Goal: Task Accomplishment & Management: Manage account settings

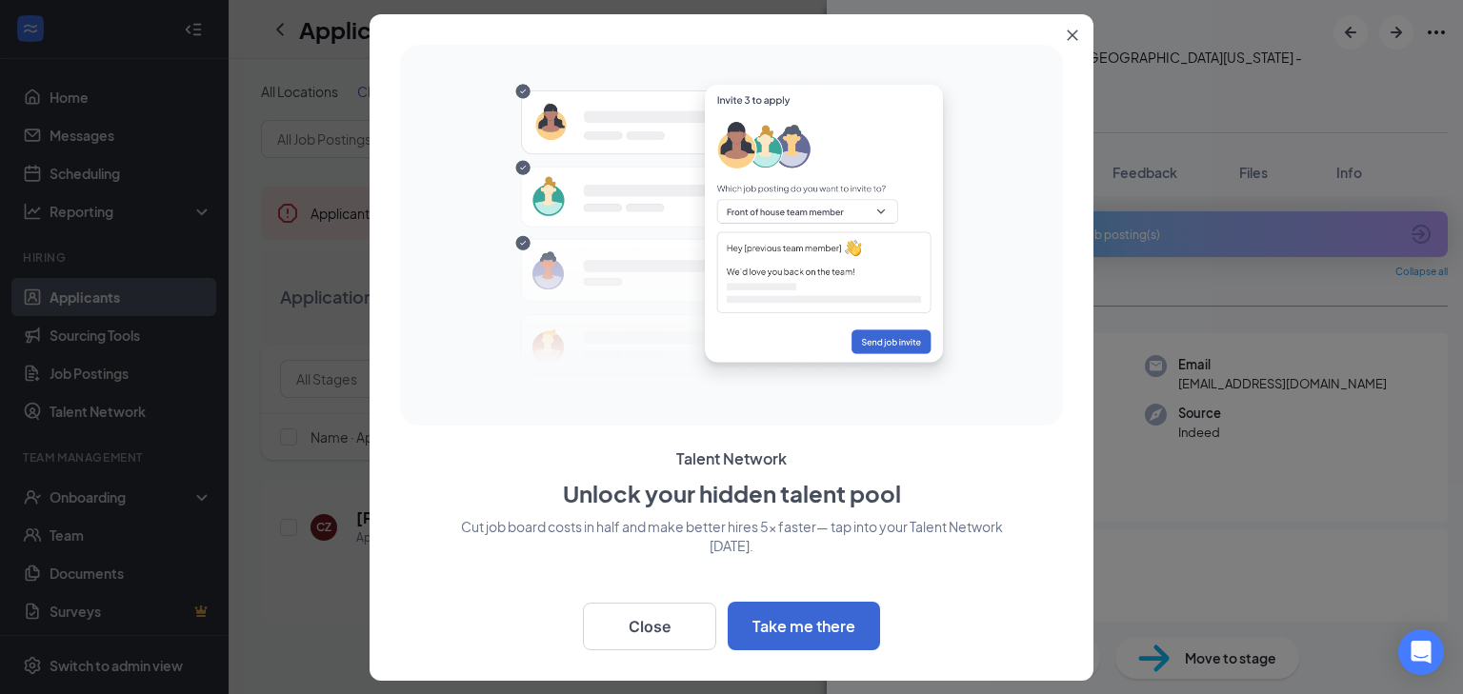
click at [1075, 31] on icon "Close" at bounding box center [1073, 35] width 10 height 10
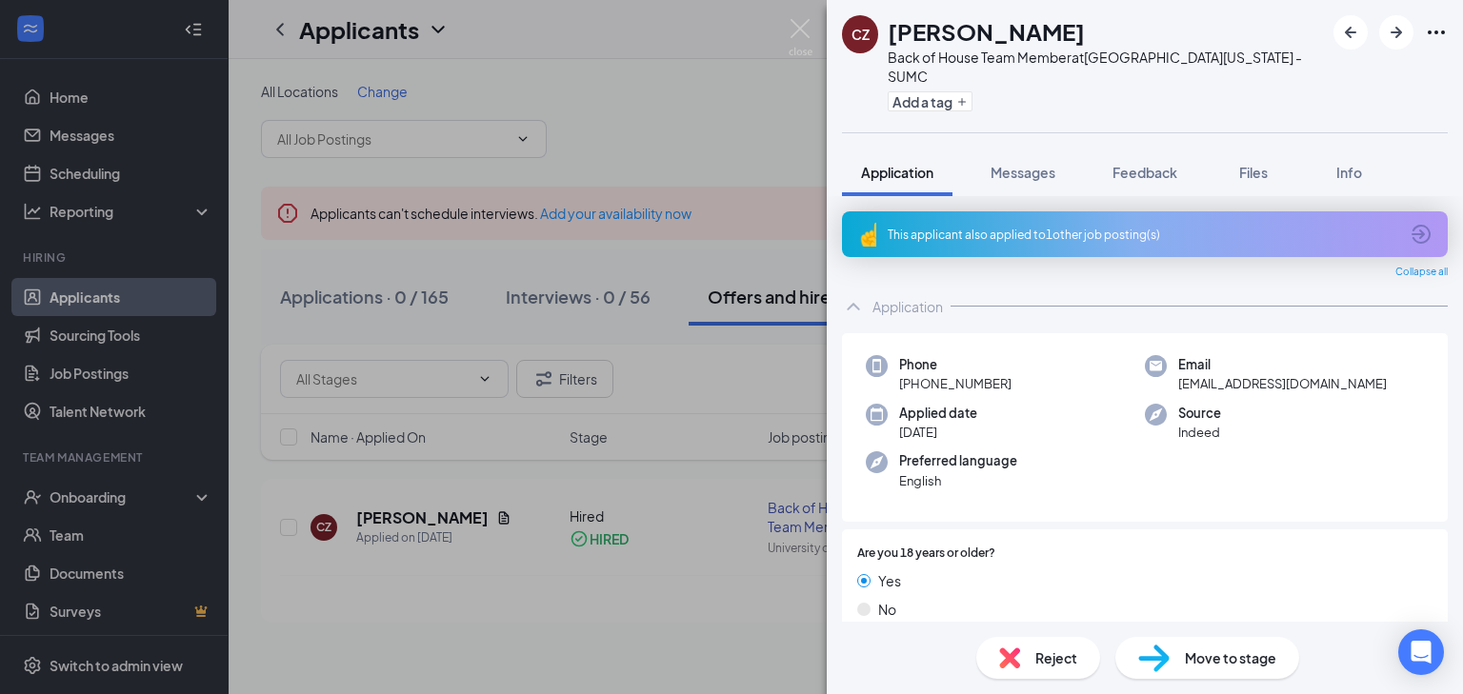
click at [689, 301] on div "CZ [PERSON_NAME] Back of House Team Member at [GEOGRAPHIC_DATA][US_STATE] - SUM…" at bounding box center [731, 347] width 1463 height 694
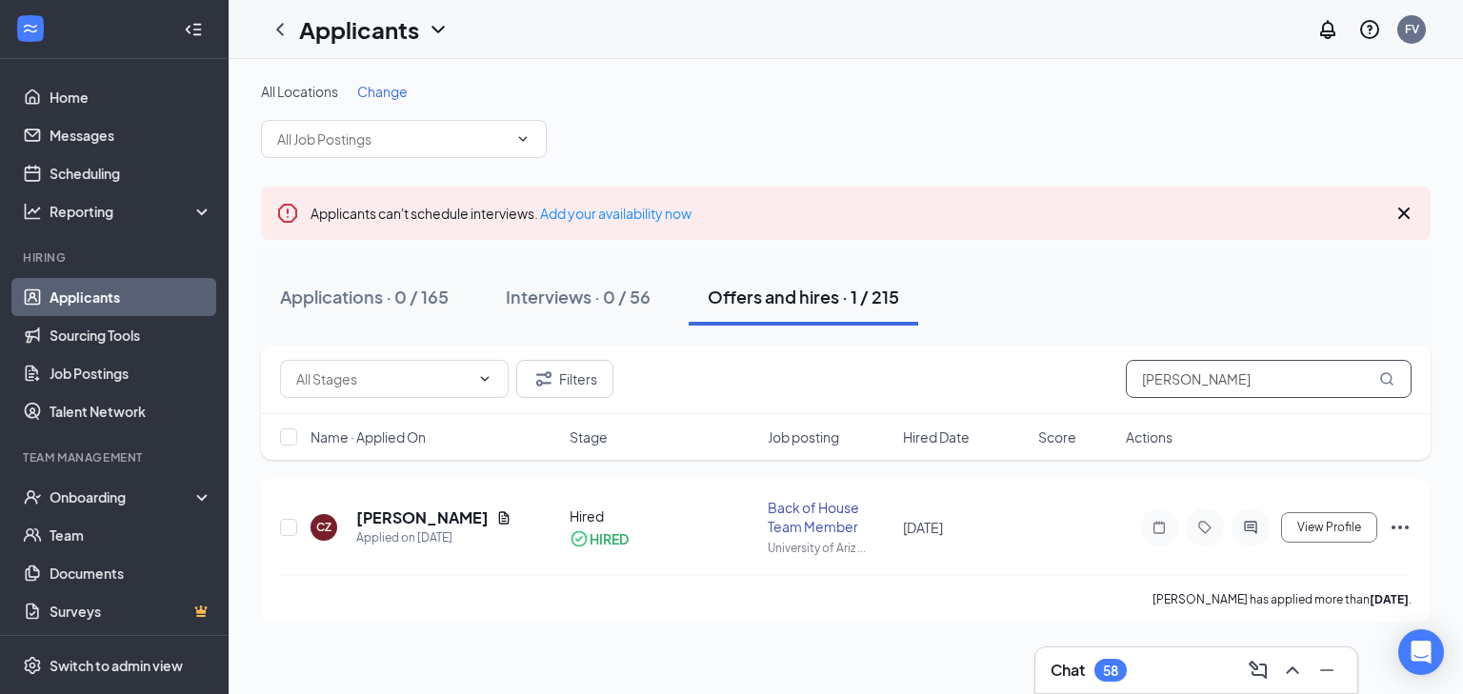
click at [1166, 376] on input "[PERSON_NAME]" at bounding box center [1269, 379] width 286 height 38
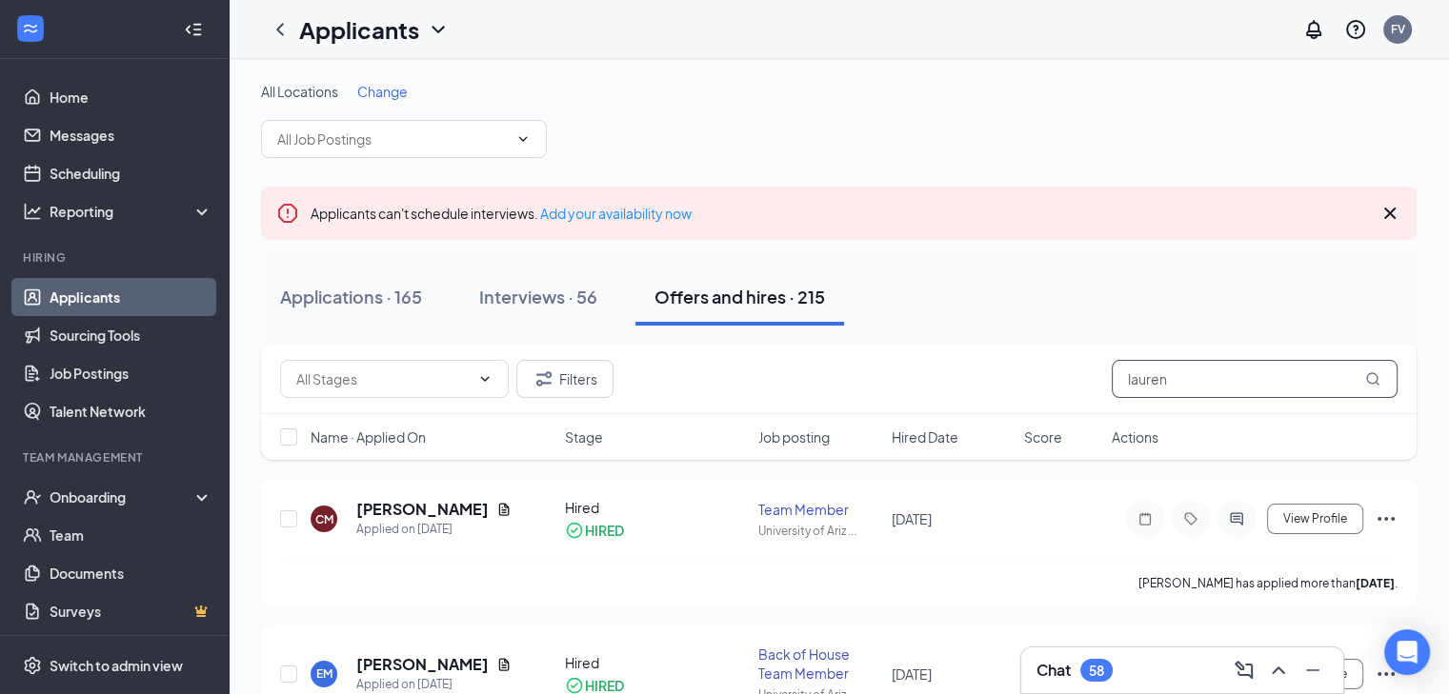
type input "lauren"
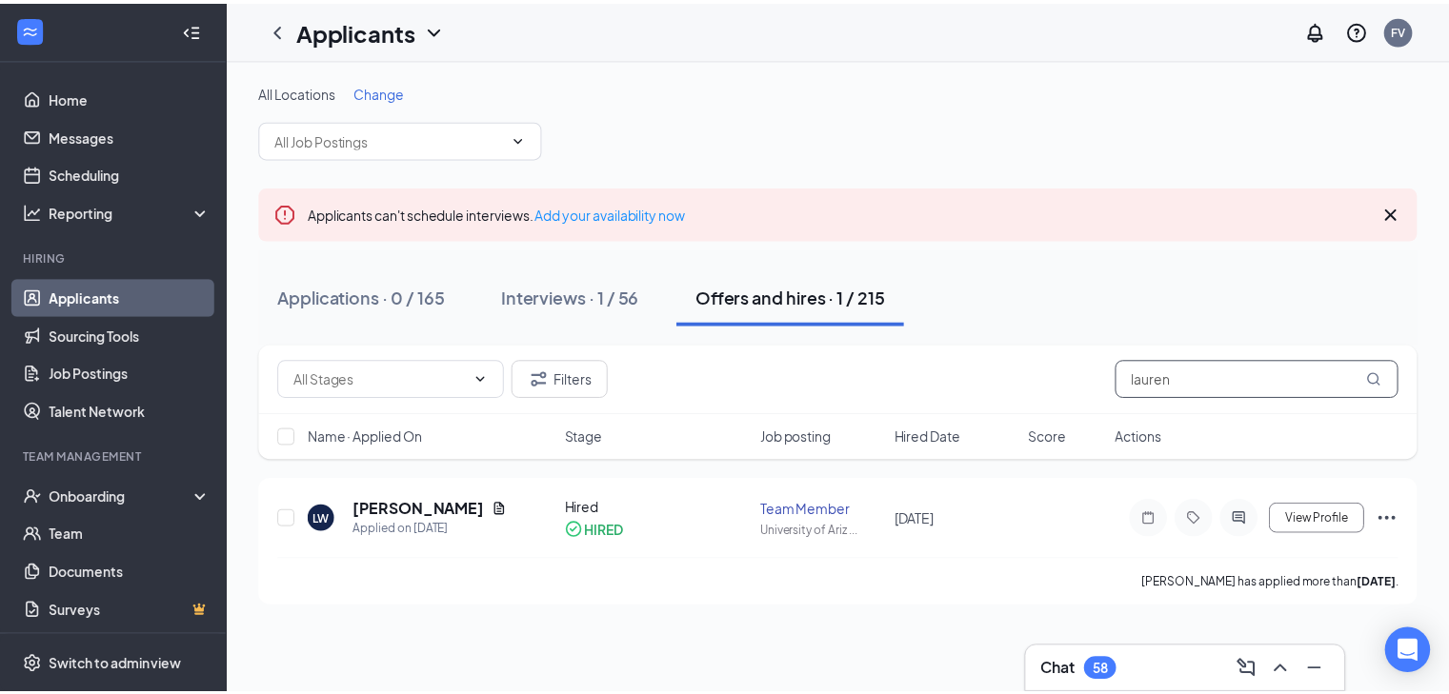
scroll to position [2, 0]
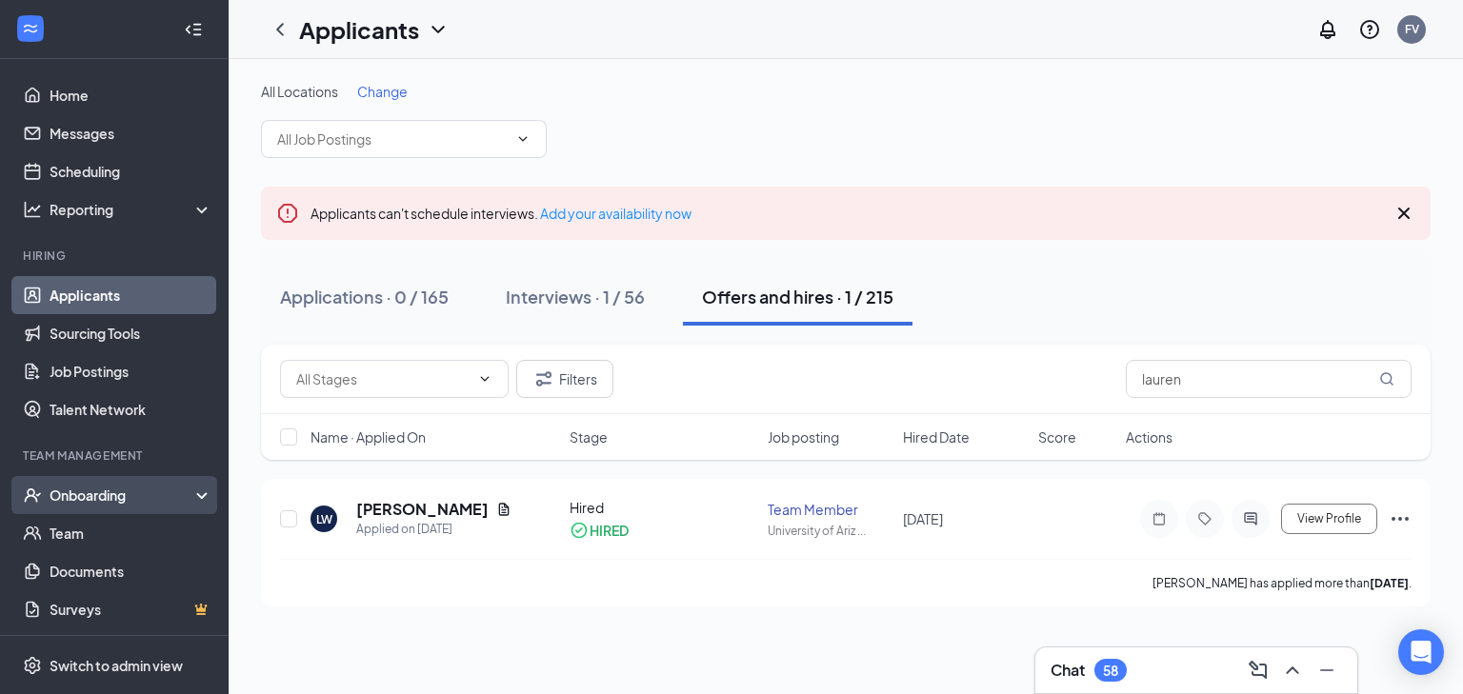
click at [96, 500] on div "Onboarding" at bounding box center [123, 495] width 147 height 19
click at [90, 537] on link "Overview" at bounding box center [131, 533] width 163 height 38
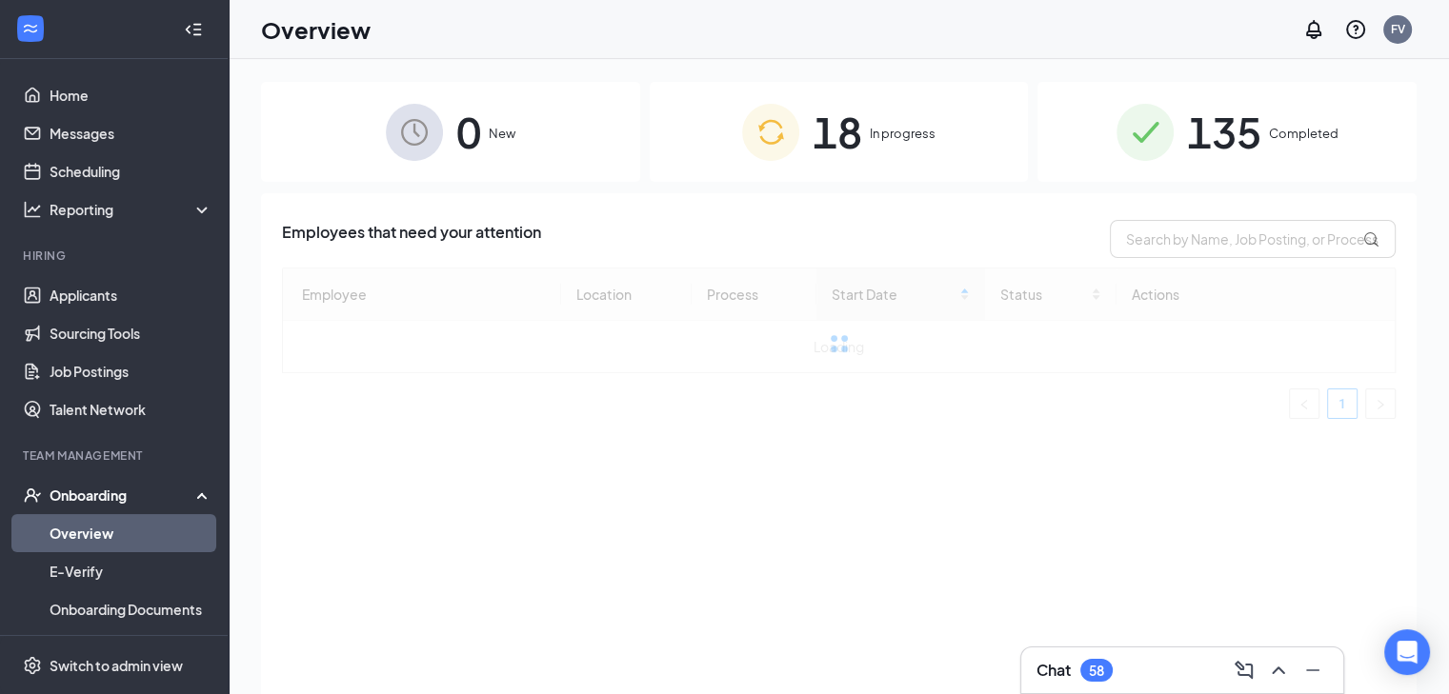
click at [886, 132] on span "In progress" at bounding box center [902, 133] width 66 height 19
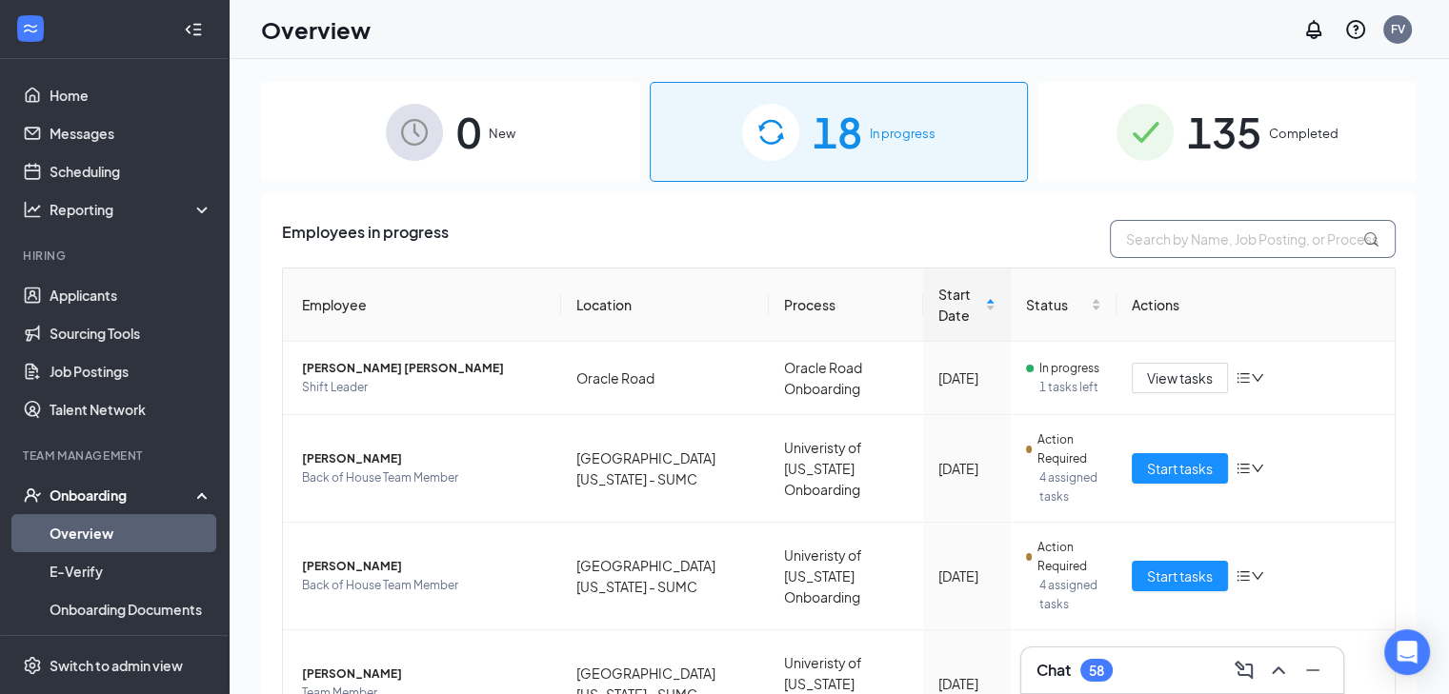
click at [1205, 241] on input "text" at bounding box center [1252, 239] width 286 height 38
type input "lauren"
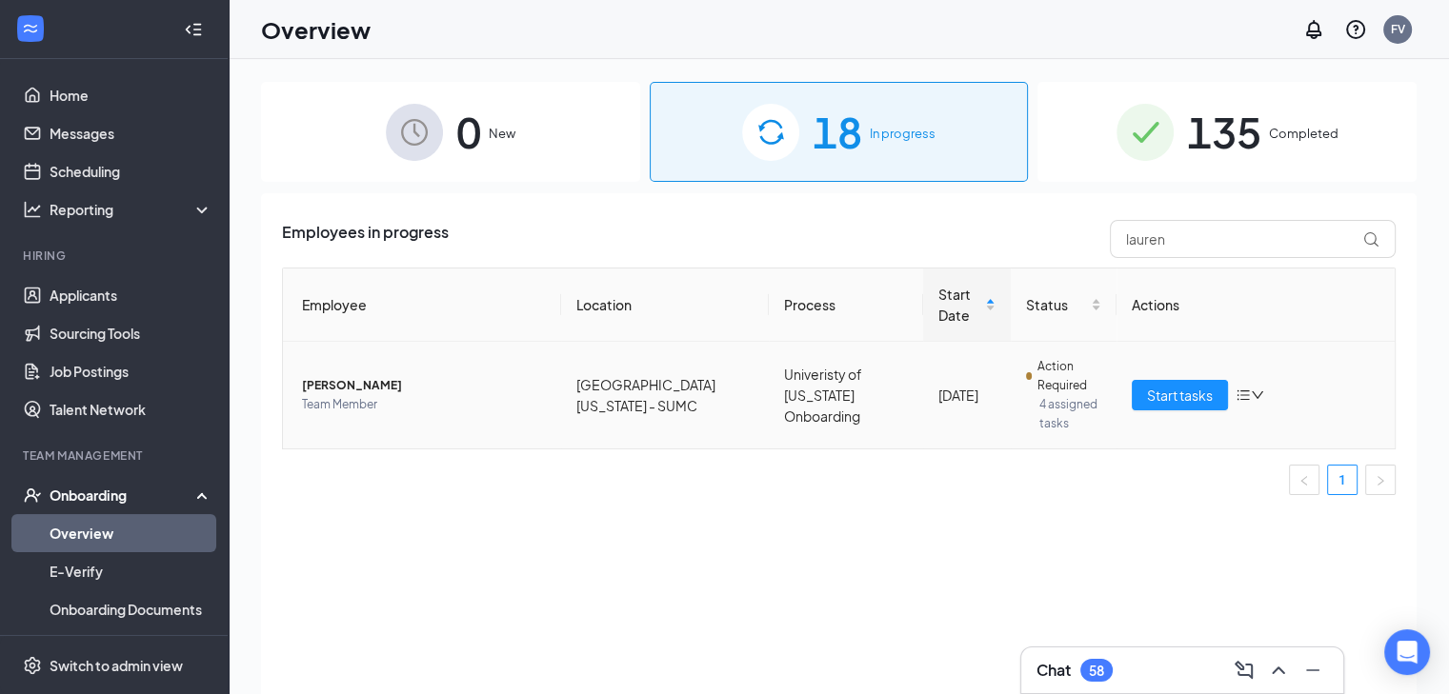
click at [1245, 393] on icon "bars" at bounding box center [1242, 395] width 15 height 15
click at [1142, 515] on div "Remove from onboarding" at bounding box center [1150, 518] width 206 height 19
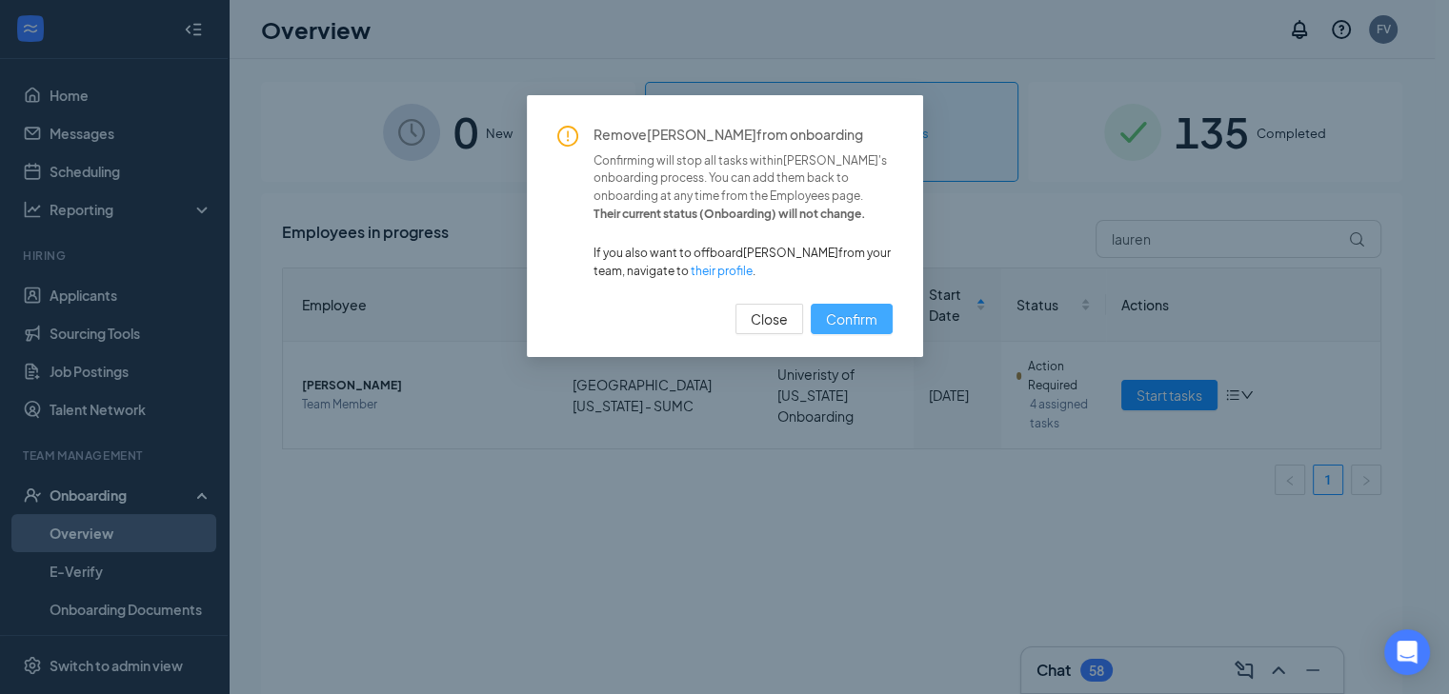
click at [844, 329] on span "Confirm" at bounding box center [851, 319] width 51 height 21
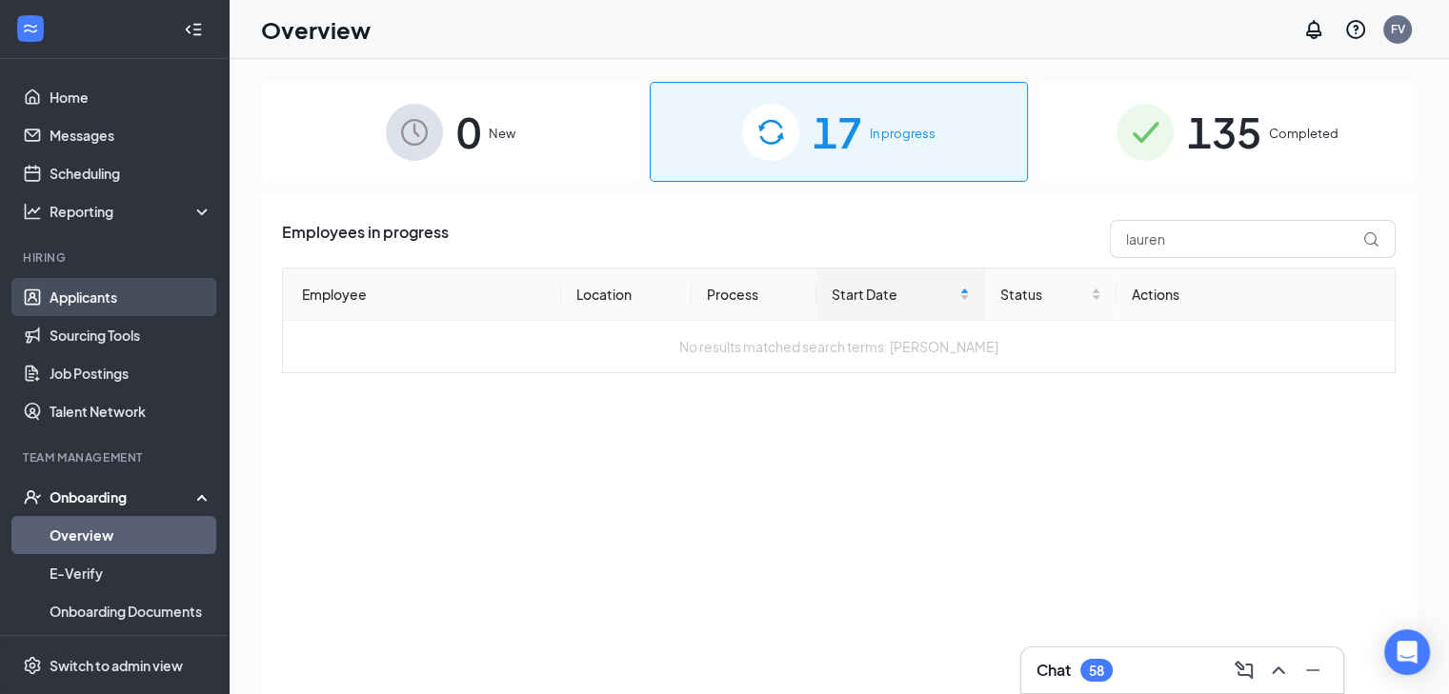
click at [117, 287] on link "Applicants" at bounding box center [131, 297] width 163 height 38
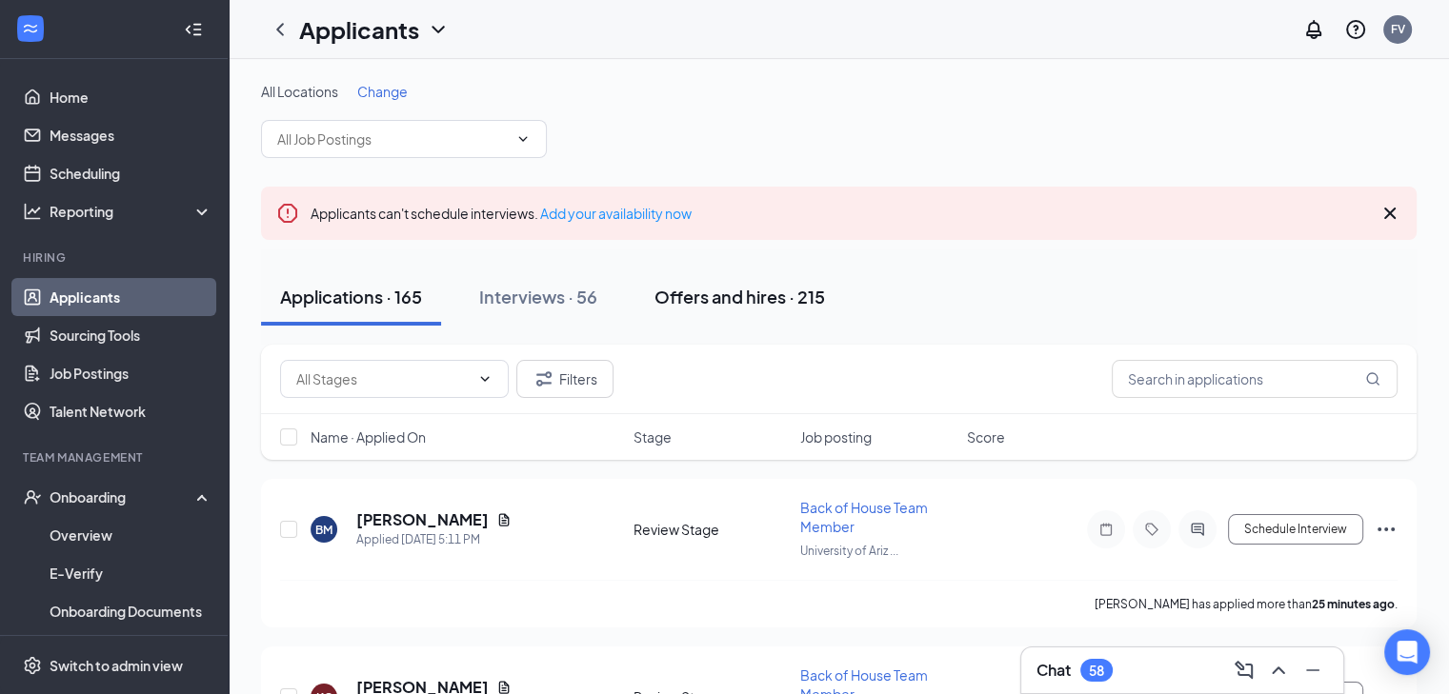
click at [750, 308] on div "Offers and hires · 215" at bounding box center [739, 297] width 170 height 24
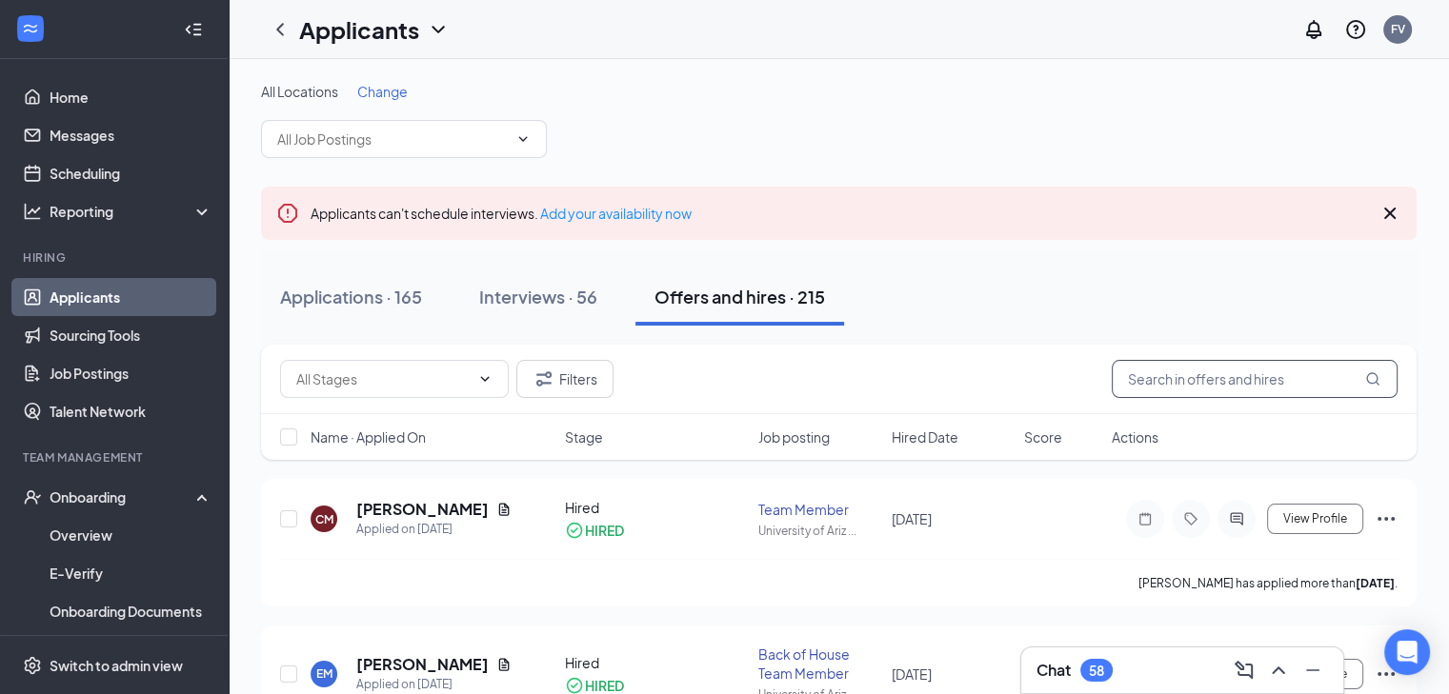
click at [1201, 371] on input "text" at bounding box center [1254, 379] width 286 height 38
type input "lauren"
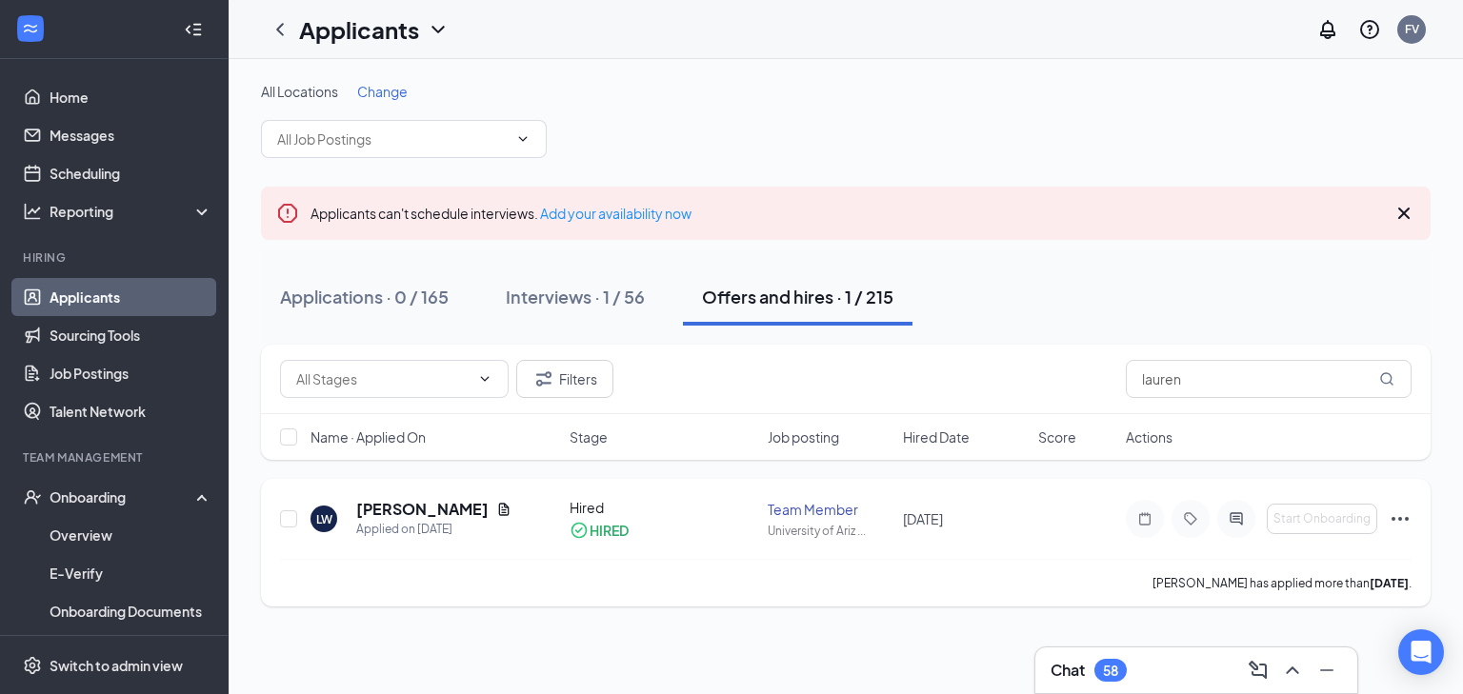
click at [1404, 520] on icon "Ellipses" at bounding box center [1400, 519] width 23 height 23
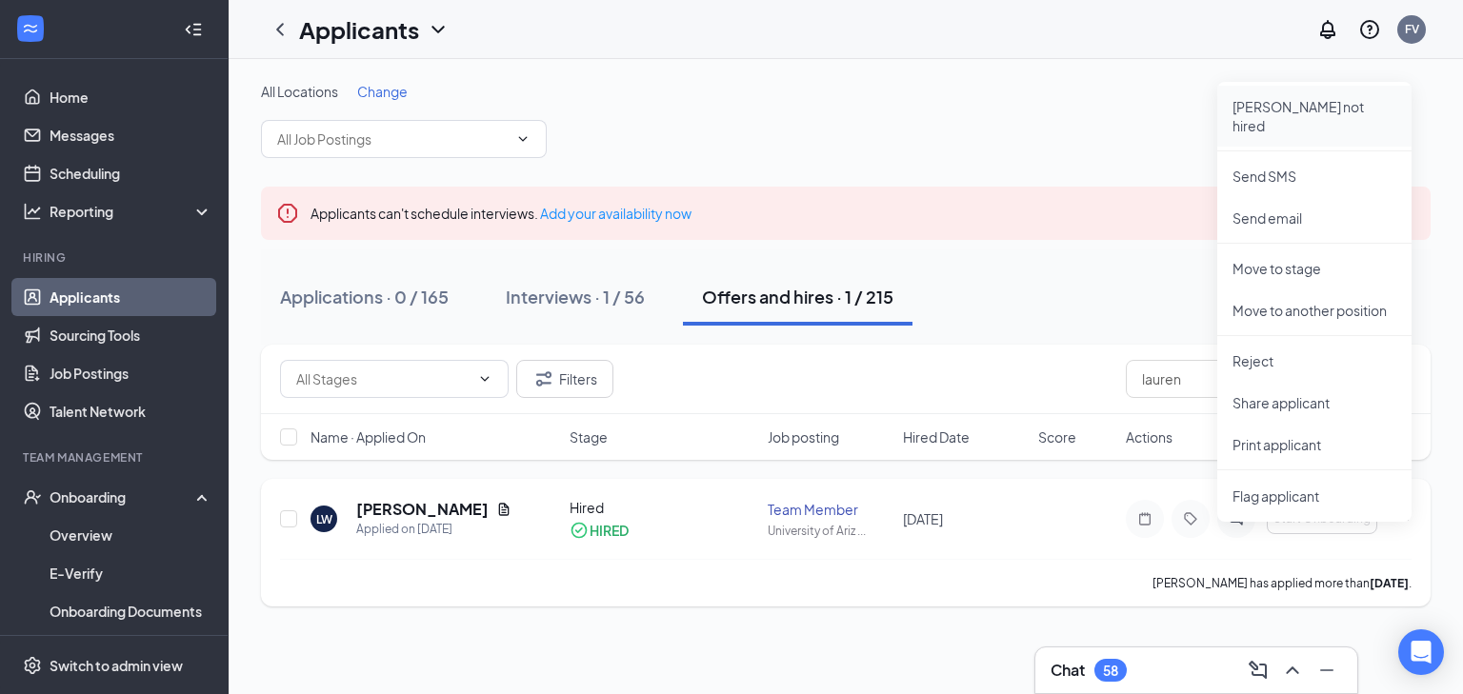
click at [1268, 110] on p "[PERSON_NAME] not hired" at bounding box center [1314, 116] width 164 height 38
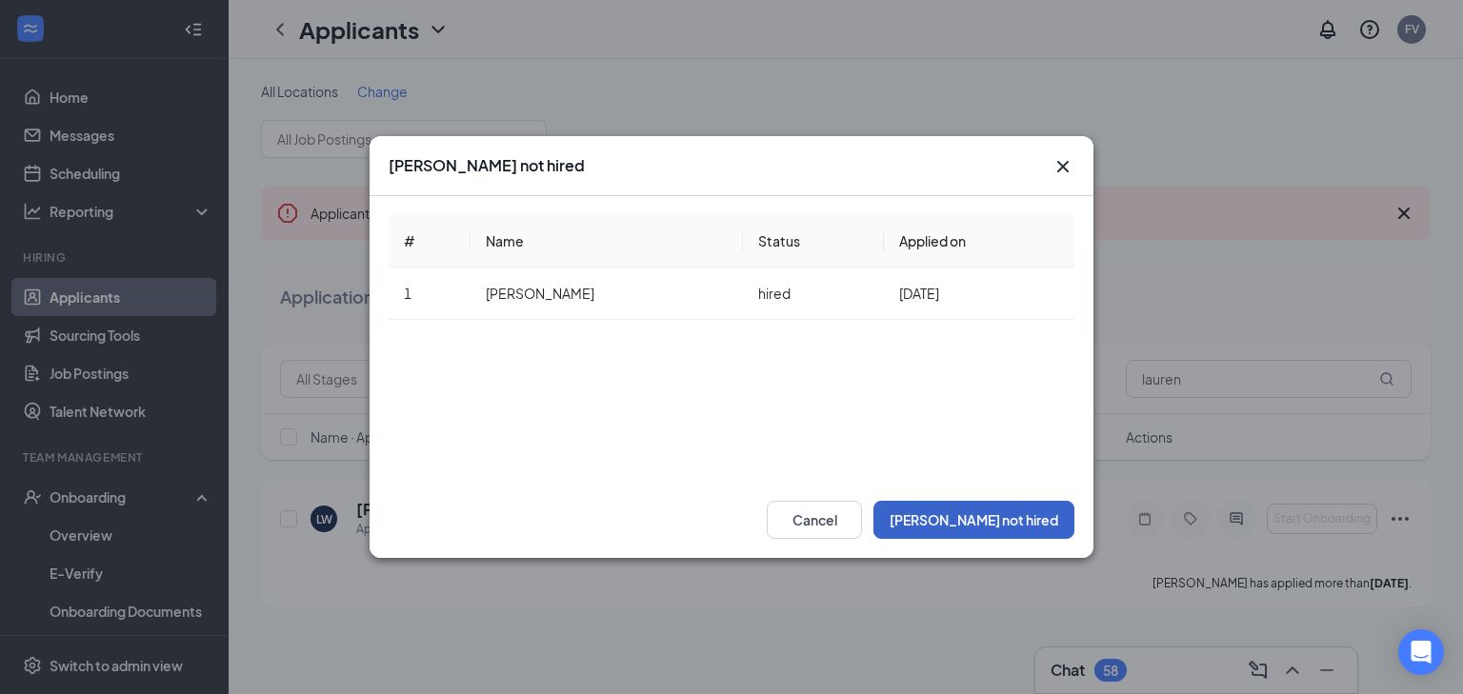
click at [1045, 511] on button "[PERSON_NAME] not hired" at bounding box center [973, 520] width 201 height 38
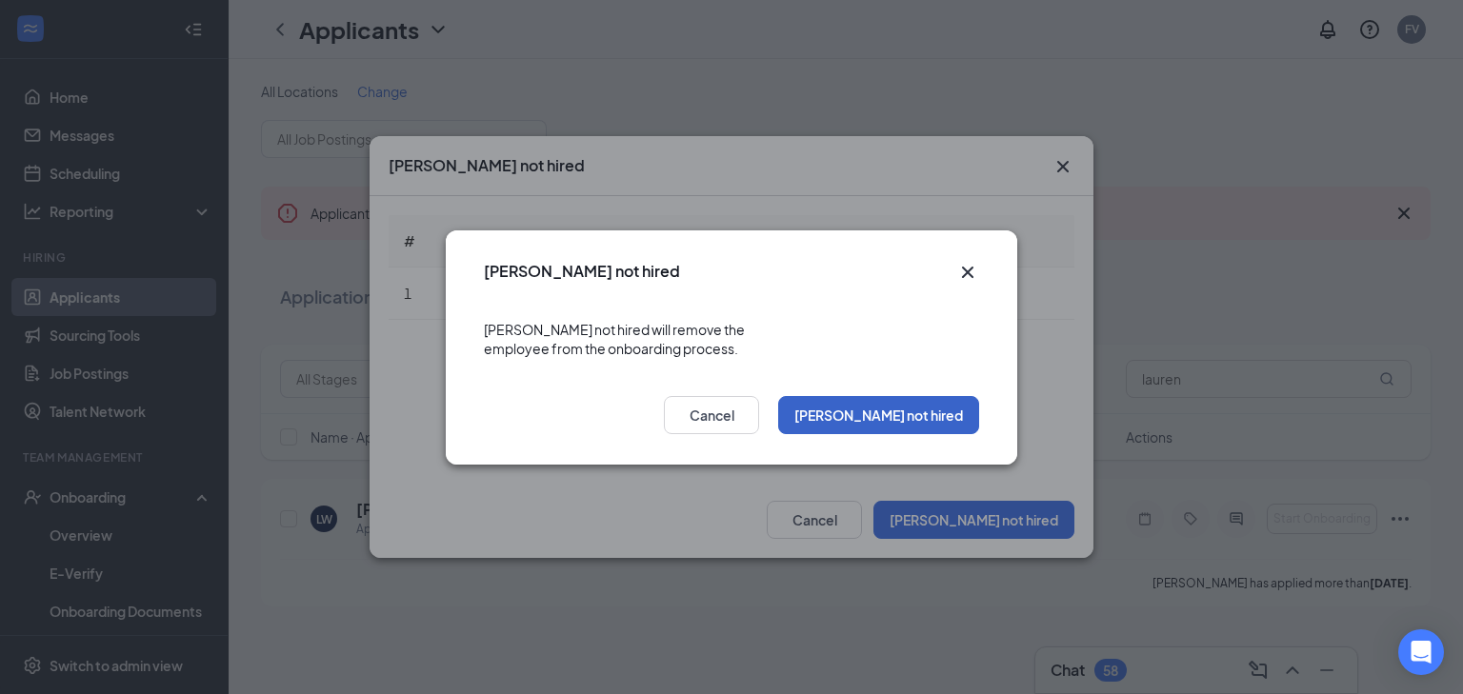
click at [940, 411] on button "[PERSON_NAME] not hired" at bounding box center [878, 415] width 201 height 38
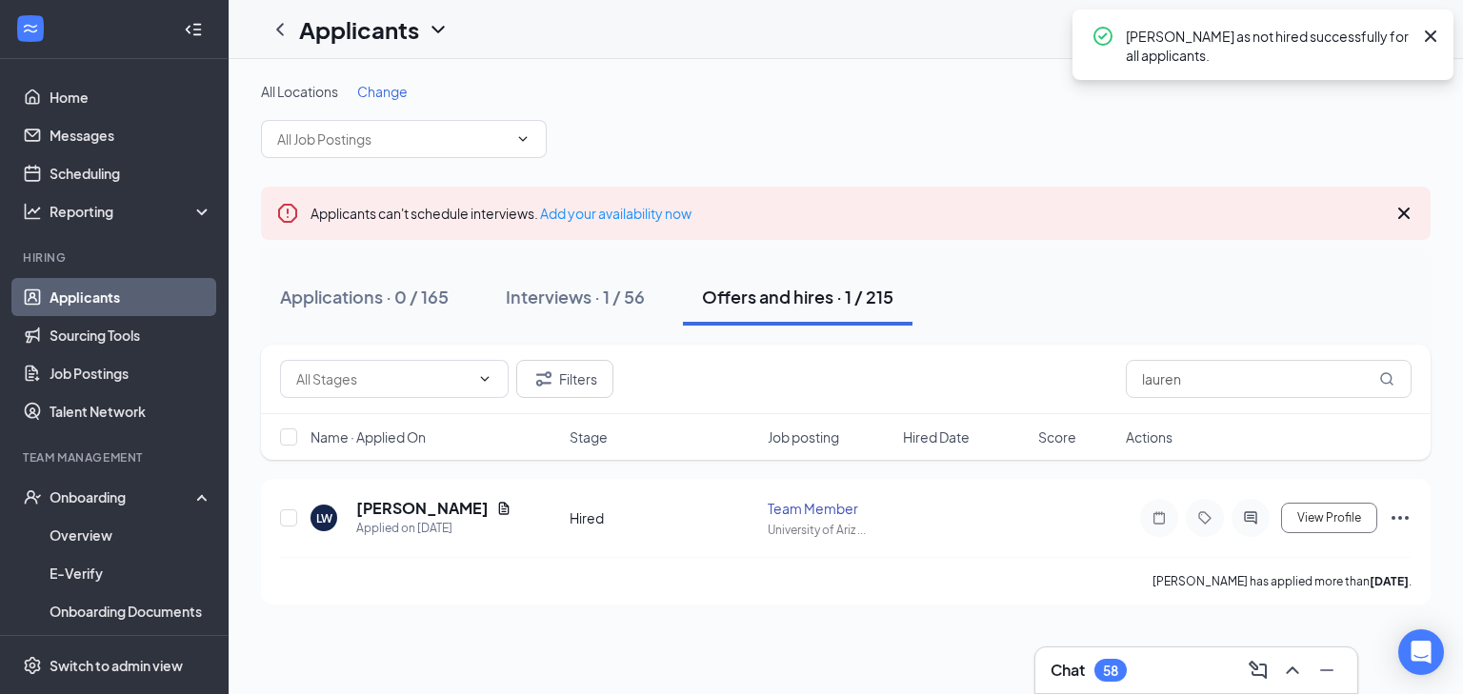
click at [1393, 517] on icon "Ellipses" at bounding box center [1399, 518] width 17 height 4
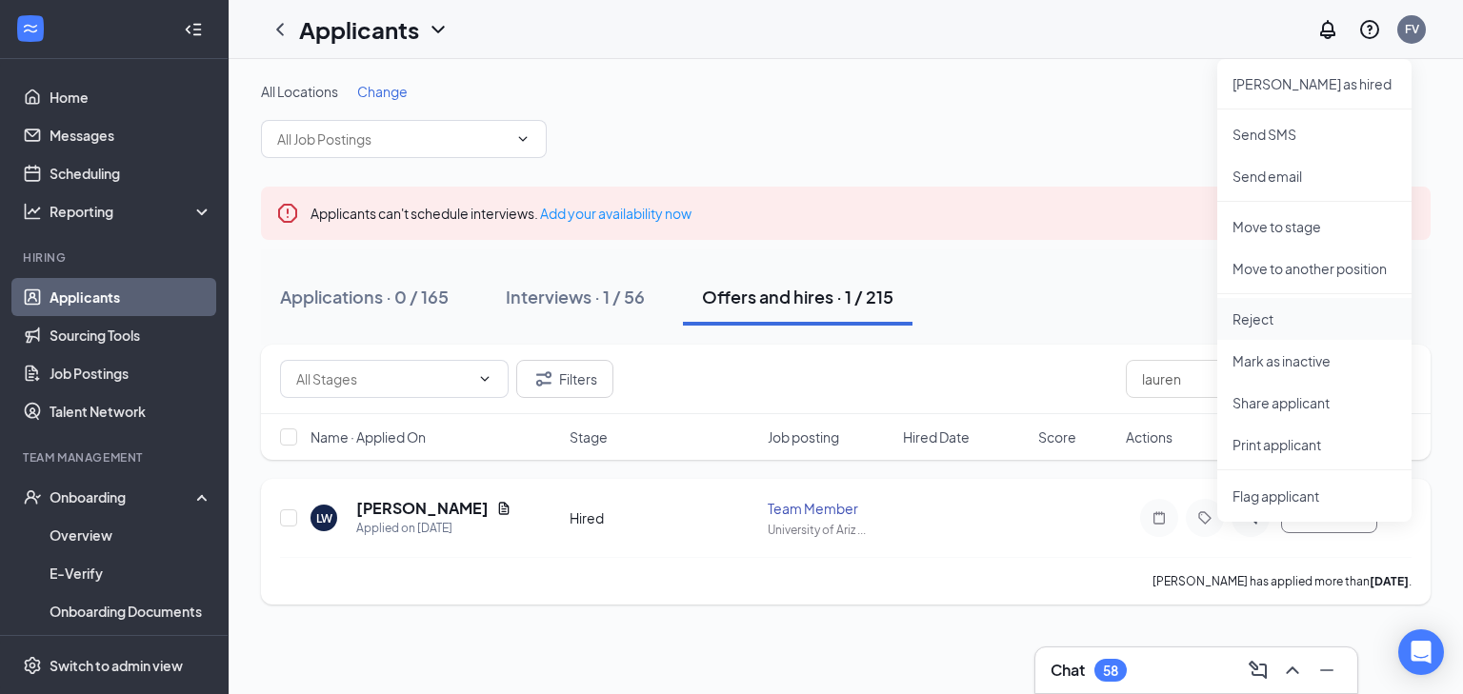
click at [1272, 328] on p "Reject" at bounding box center [1314, 319] width 164 height 19
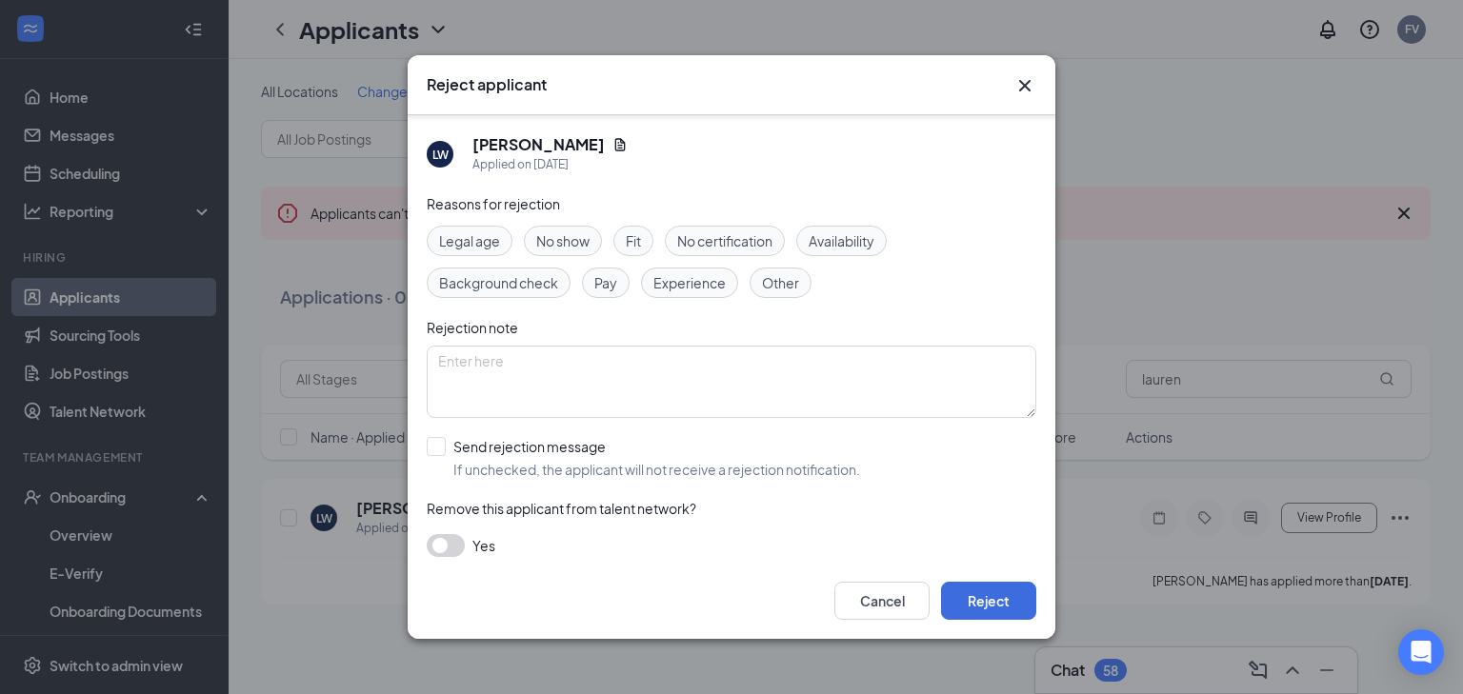
scroll to position [13, 0]
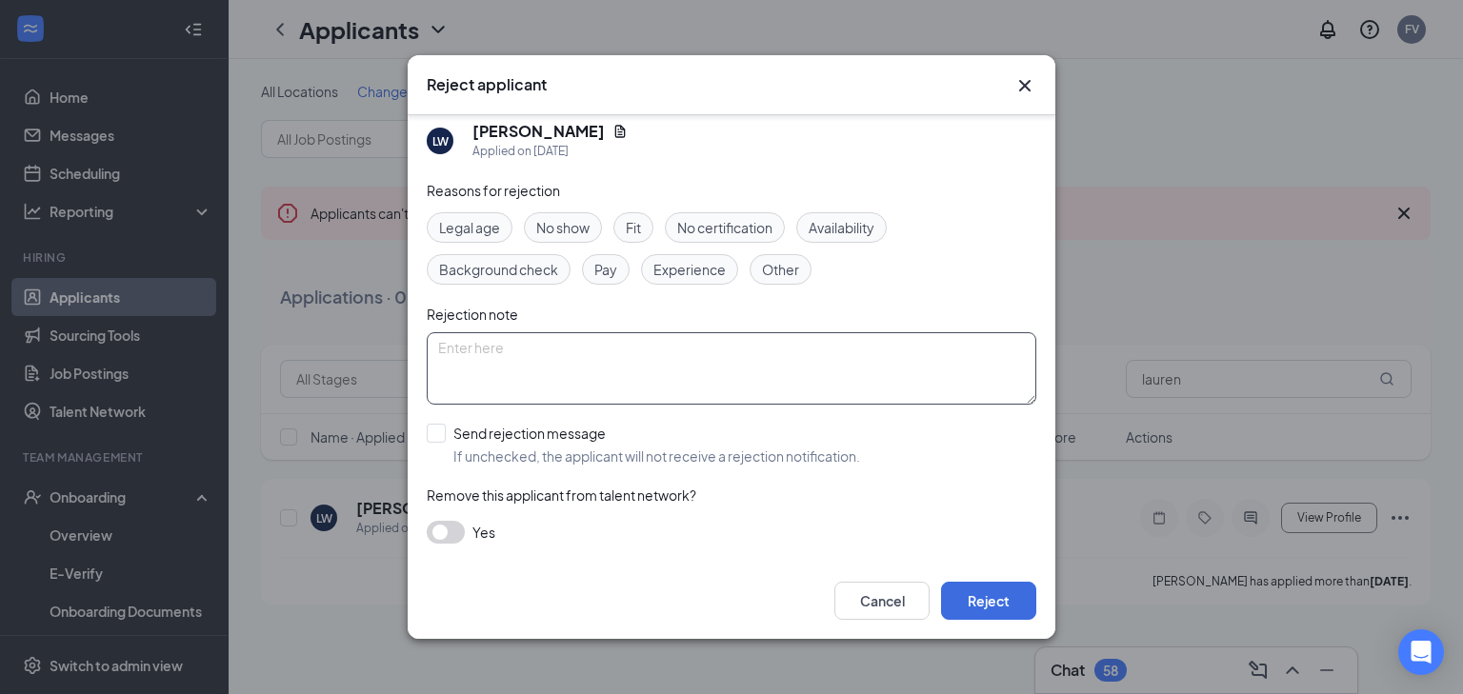
click at [836, 370] on textarea at bounding box center [731, 368] width 609 height 72
type textarea "Declined job offer"
click at [981, 602] on button "Reject" at bounding box center [988, 601] width 95 height 38
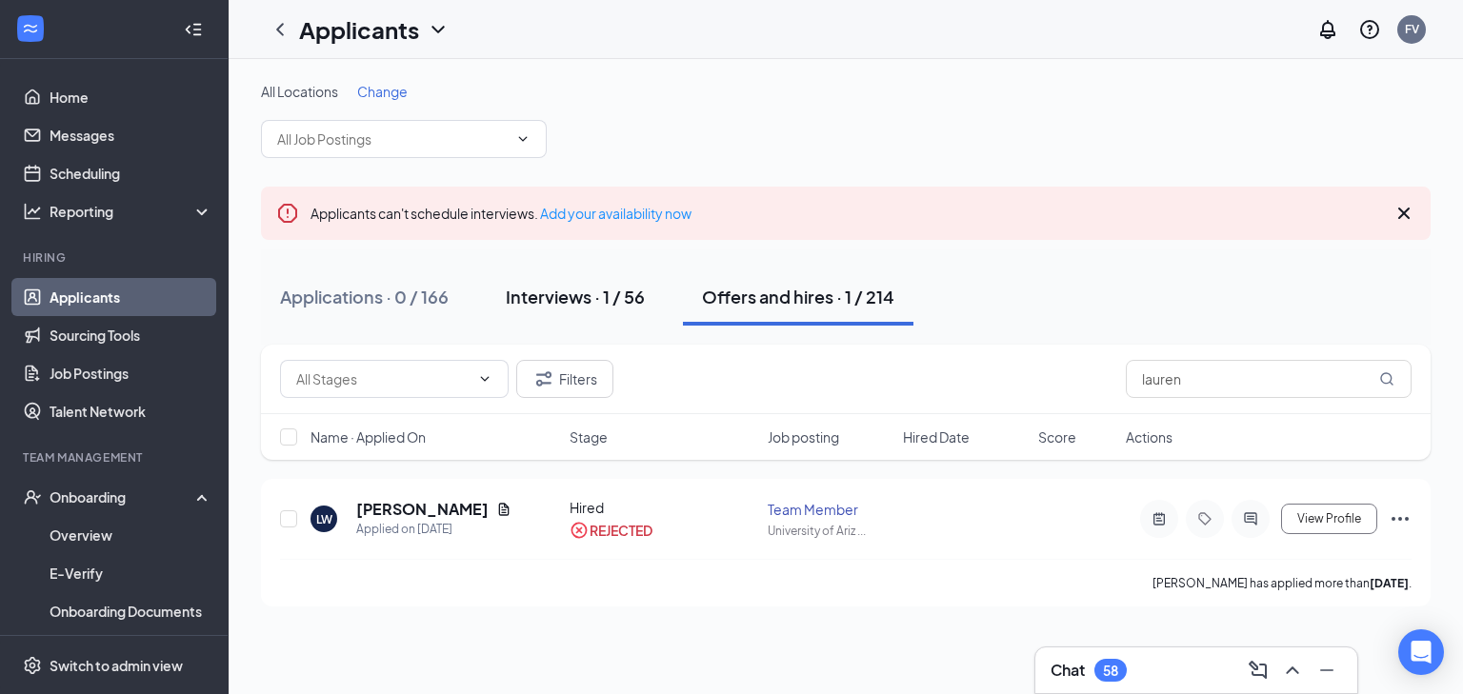
click at [608, 285] on div "Interviews · 1 / 56" at bounding box center [575, 297] width 139 height 24
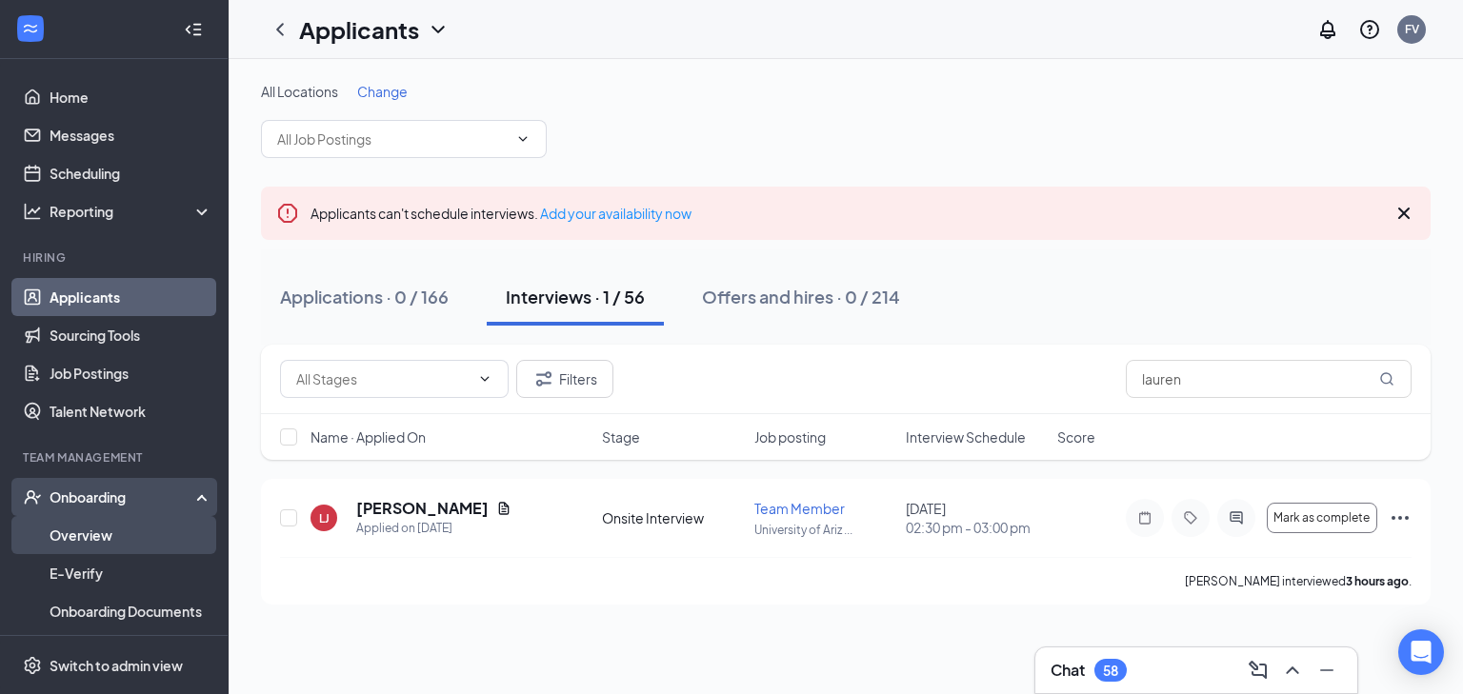
click at [101, 530] on link "Overview" at bounding box center [131, 535] width 163 height 38
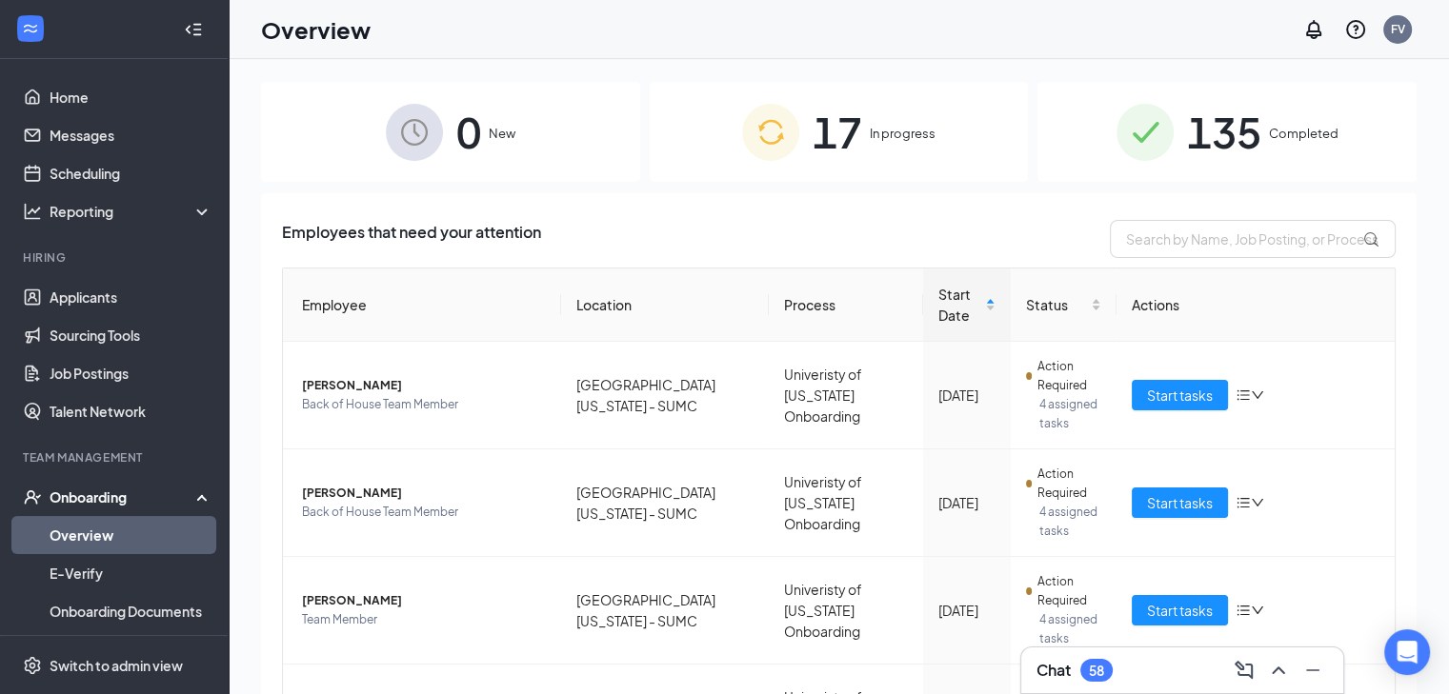
click at [921, 136] on span "In progress" at bounding box center [902, 133] width 66 height 19
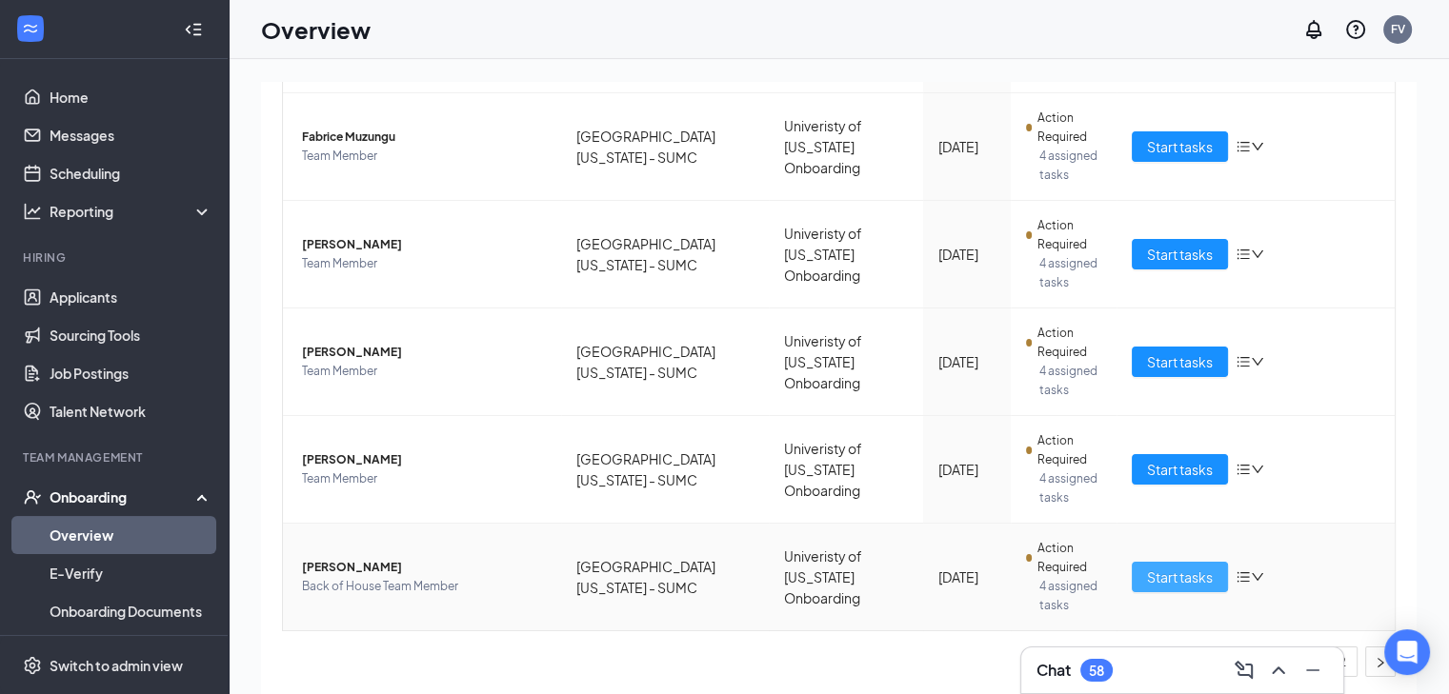
scroll to position [86, 0]
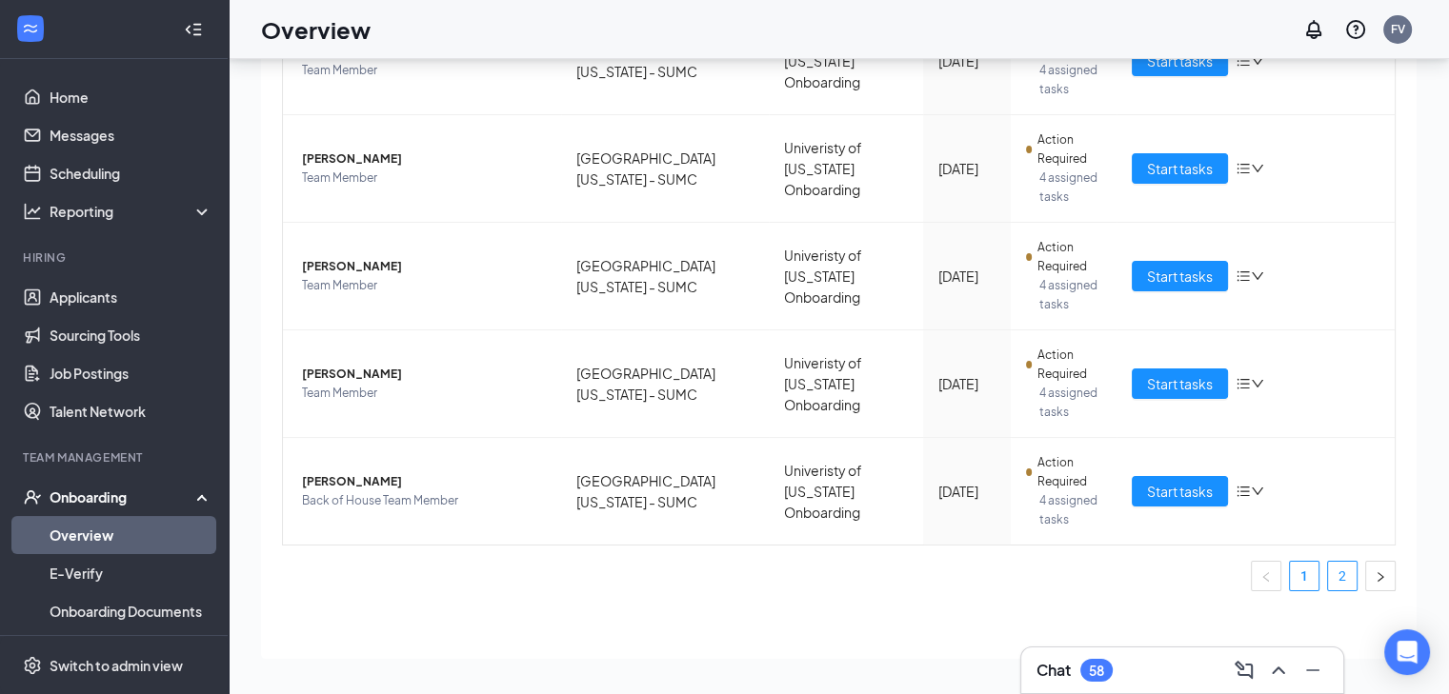
click at [1338, 580] on link "2" at bounding box center [1342, 576] width 29 height 29
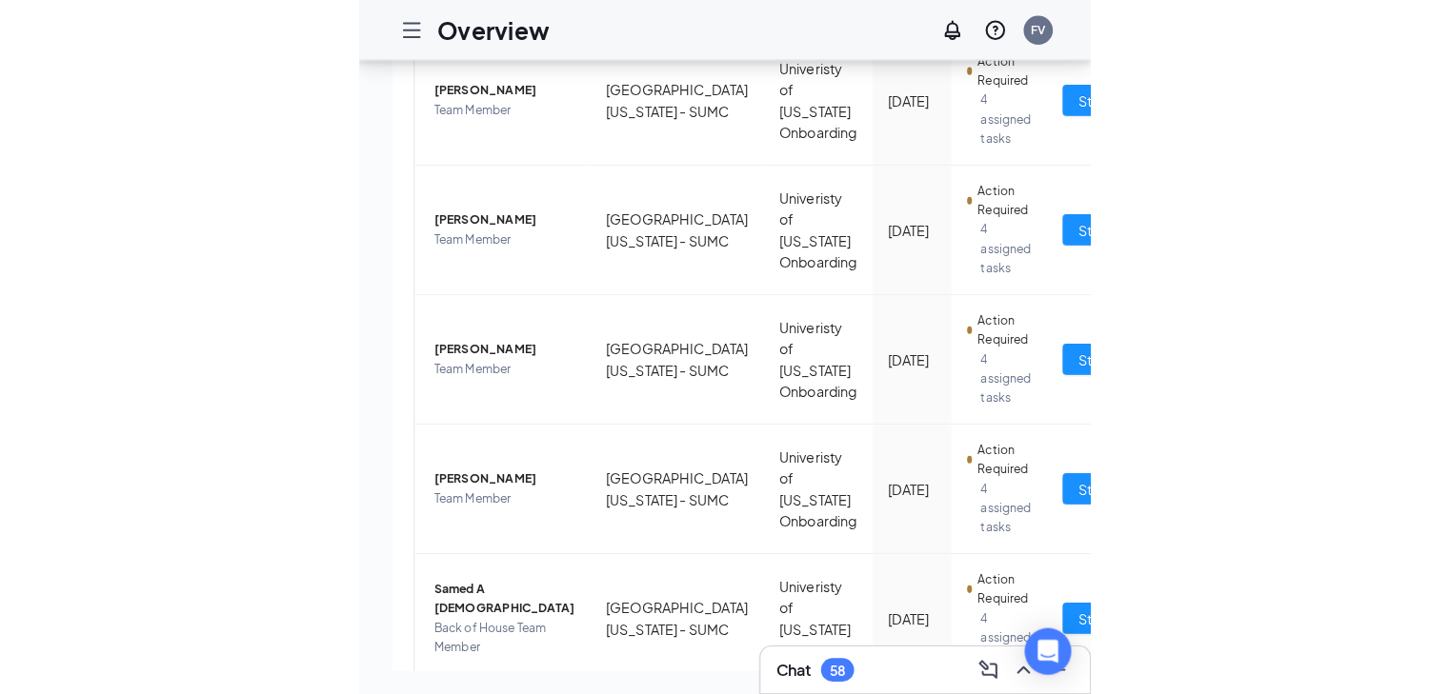
scroll to position [587, 0]
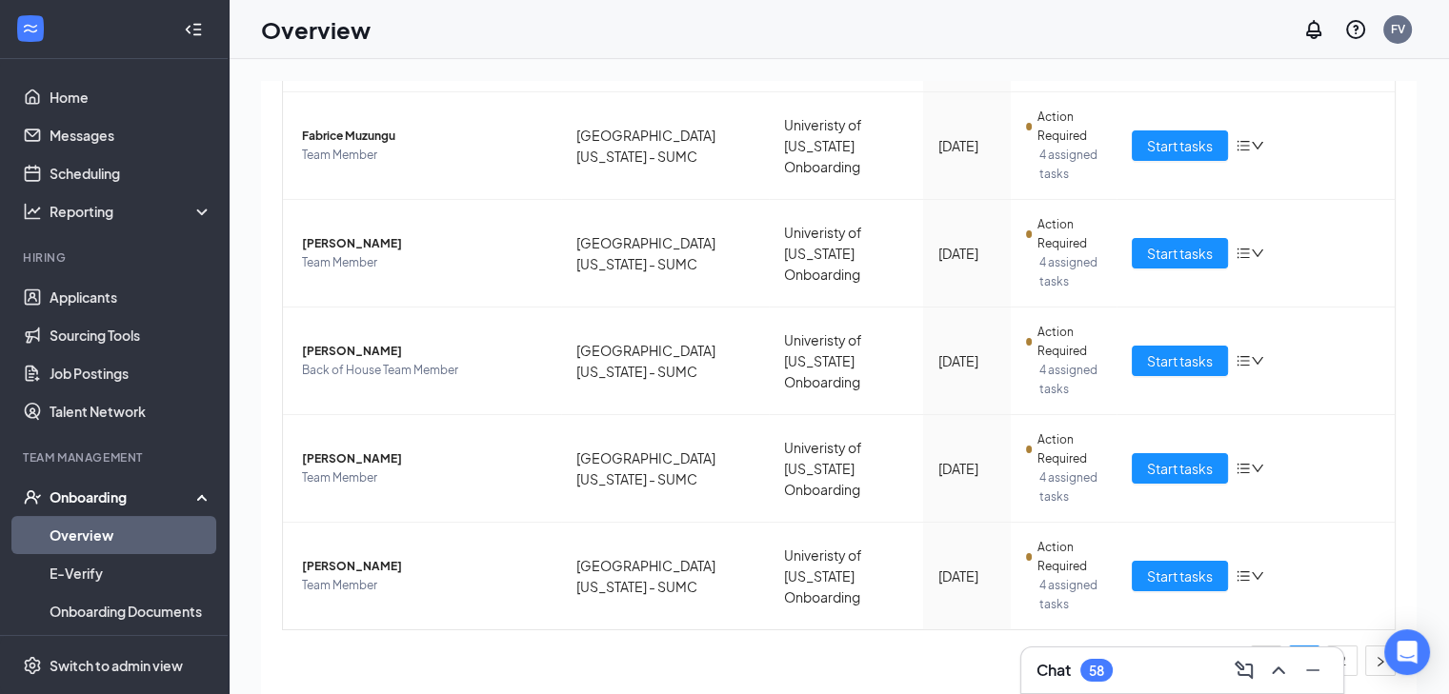
scroll to position [86, 0]
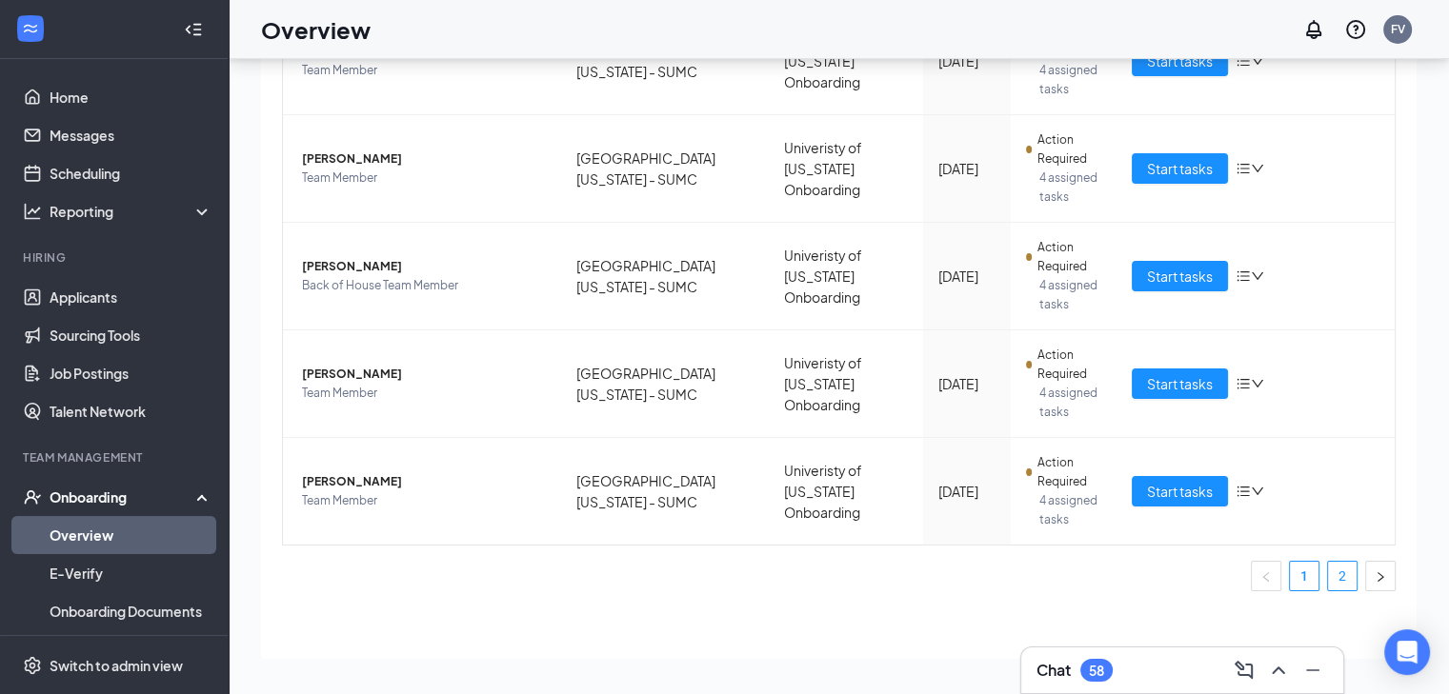
click at [1327, 574] on li "2" at bounding box center [1342, 576] width 30 height 30
